Goal: Find specific page/section: Find specific page/section

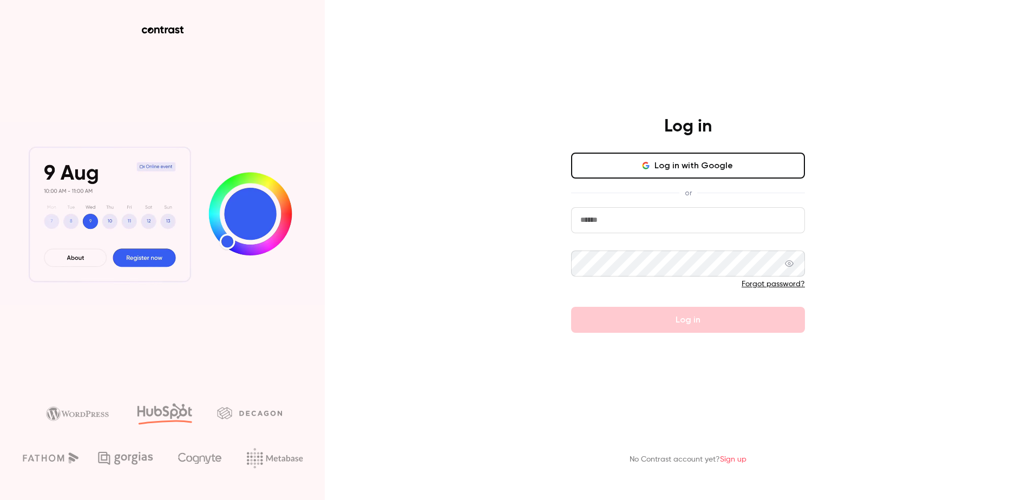
click at [641, 214] on input "email" at bounding box center [688, 220] width 234 height 26
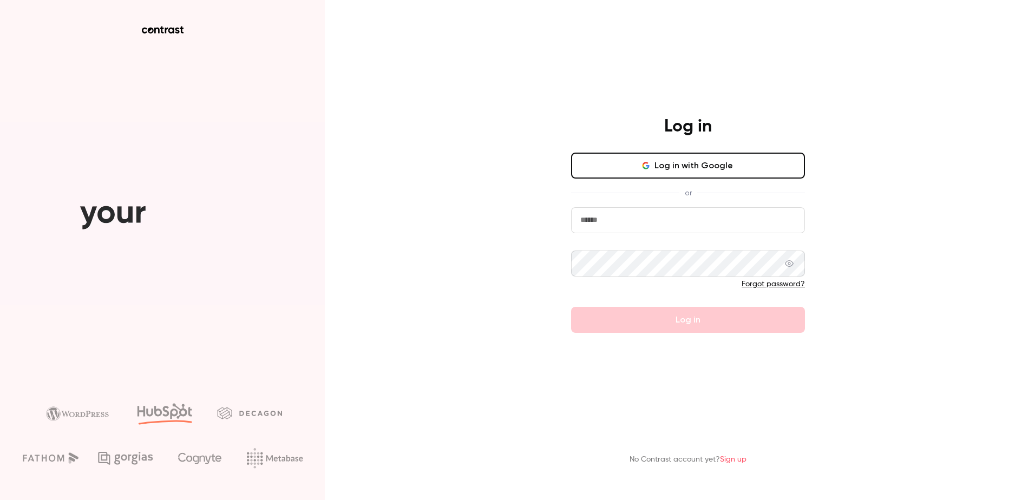
type input "**********"
